Goal: Find specific page/section: Find specific page/section

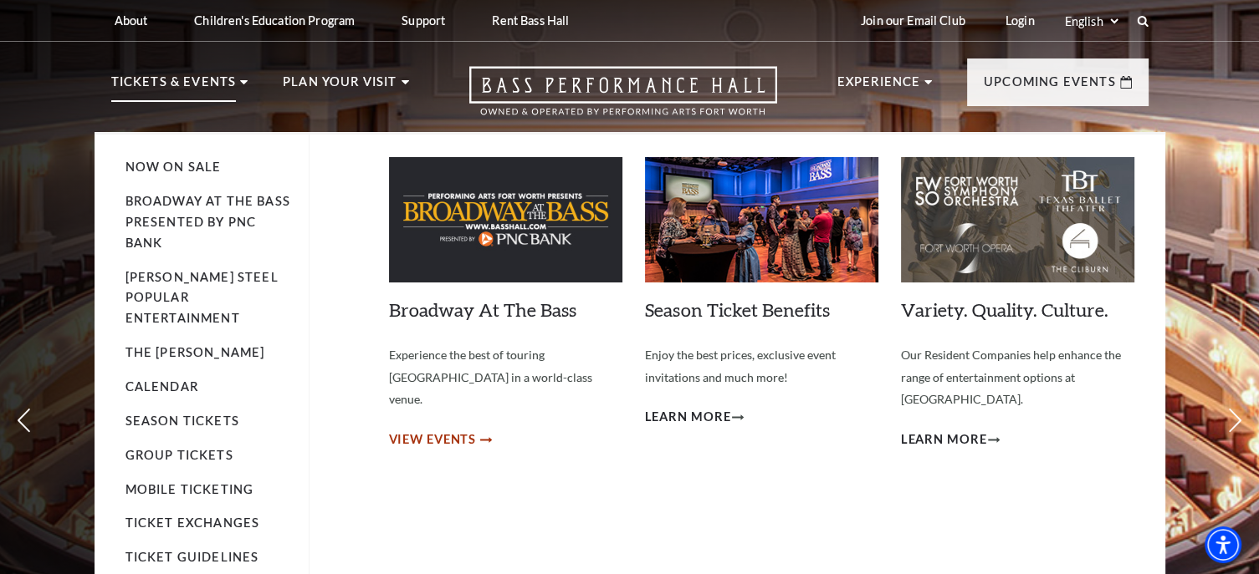
click at [455, 430] on span "View Events" at bounding box center [433, 440] width 88 height 21
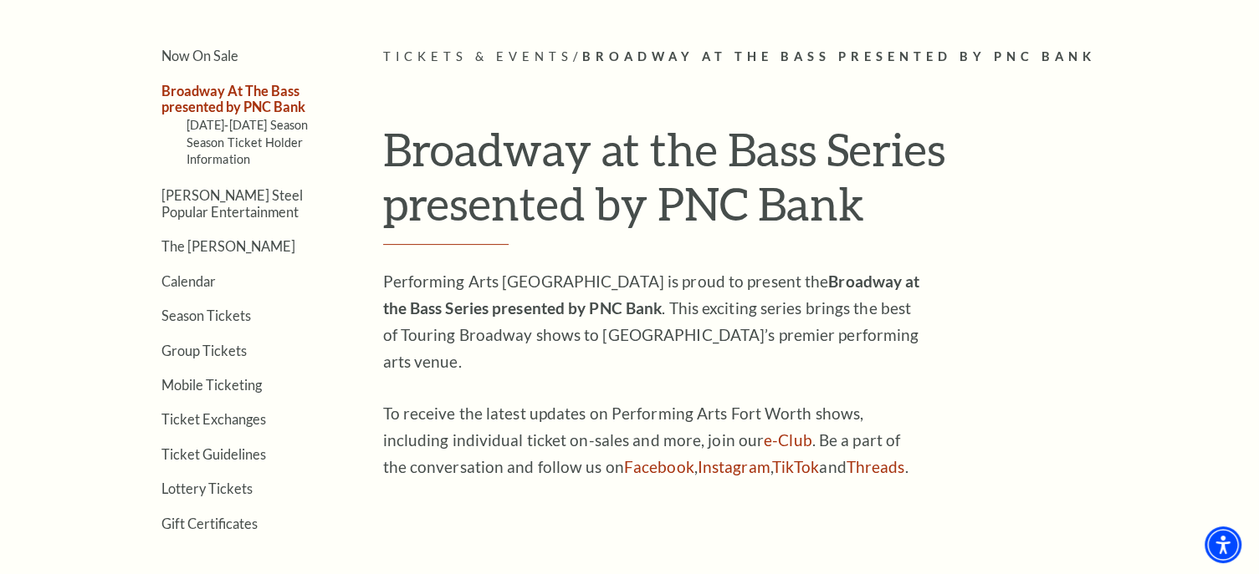
scroll to position [421, 0]
click at [199, 276] on link "Calendar" at bounding box center [188, 281] width 54 height 16
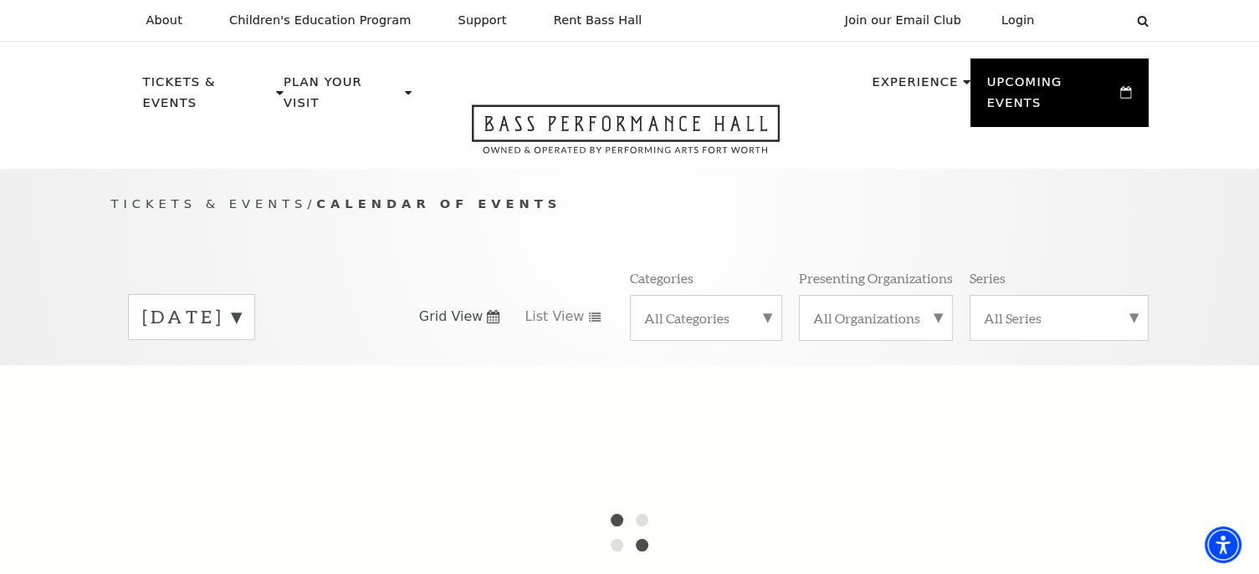
click at [204, 304] on label "[DATE]" at bounding box center [191, 317] width 99 height 26
click at [217, 481] on div at bounding box center [629, 532] width 1259 height 334
click at [562, 421] on div at bounding box center [629, 532] width 1259 height 334
click at [420, 105] on link "Open this option" at bounding box center [625, 137] width 428 height 64
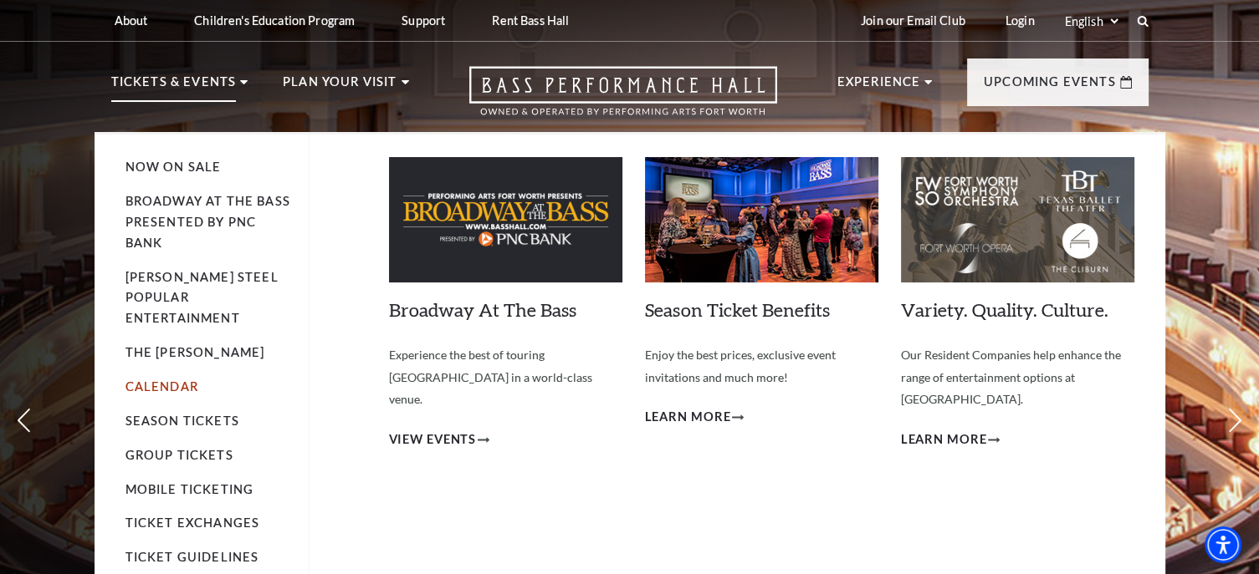
click at [174, 380] on link "Calendar" at bounding box center [161, 387] width 73 height 14
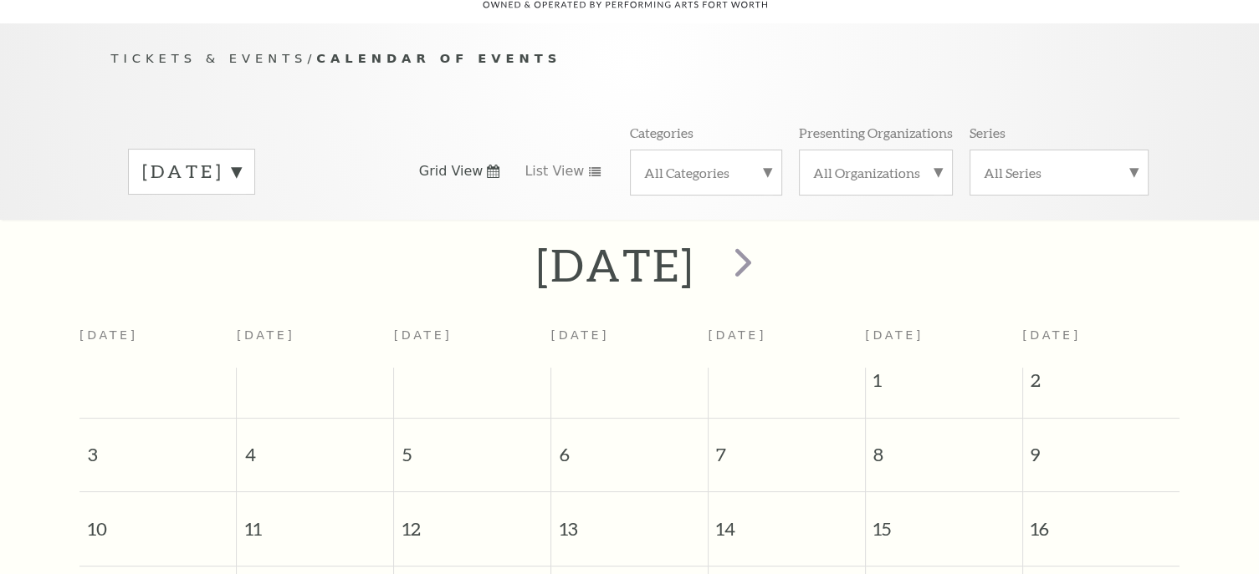
scroll to position [147, 0]
click at [191, 157] on label "[DATE]" at bounding box center [191, 170] width 99 height 26
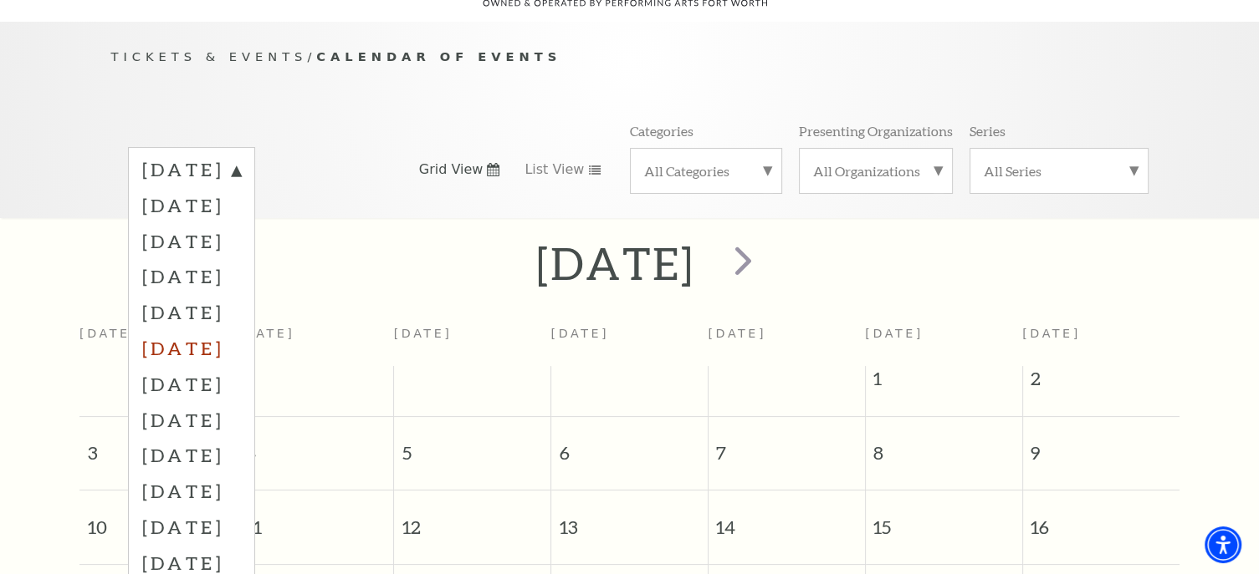
click at [218, 330] on label "[DATE]" at bounding box center [191, 348] width 99 height 36
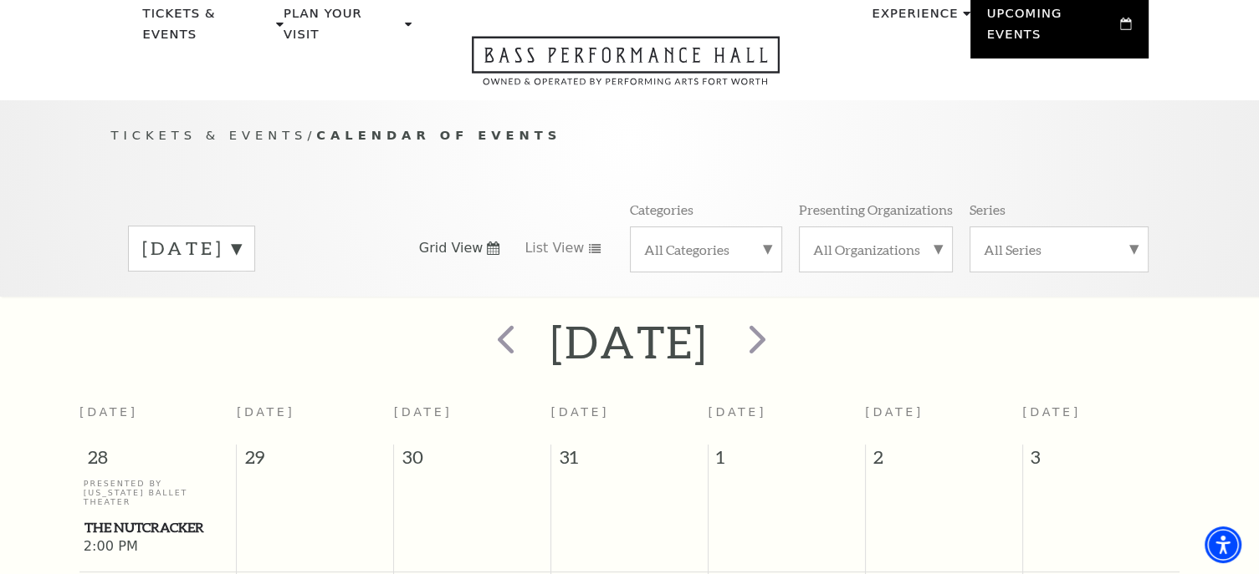
scroll to position [0, 0]
